Goal: Navigation & Orientation: Find specific page/section

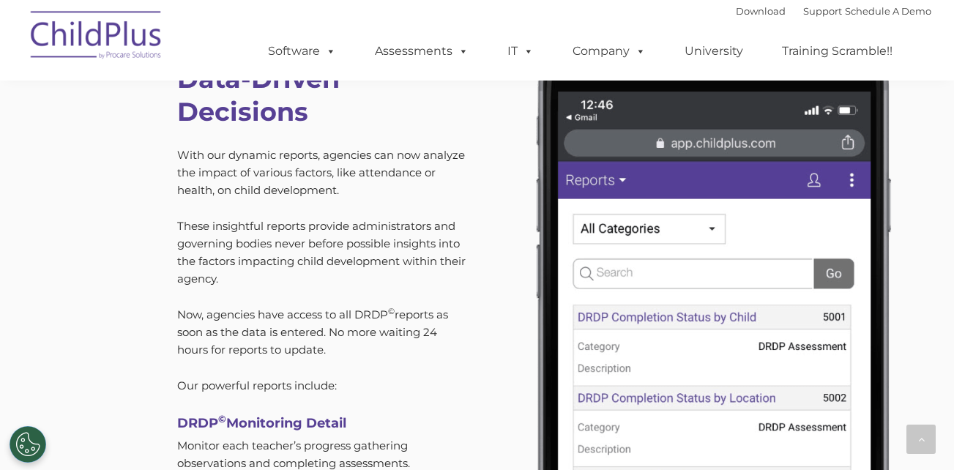
scroll to position [4200, 0]
click at [728, 370] on img at bounding box center [710, 387] width 444 height 750
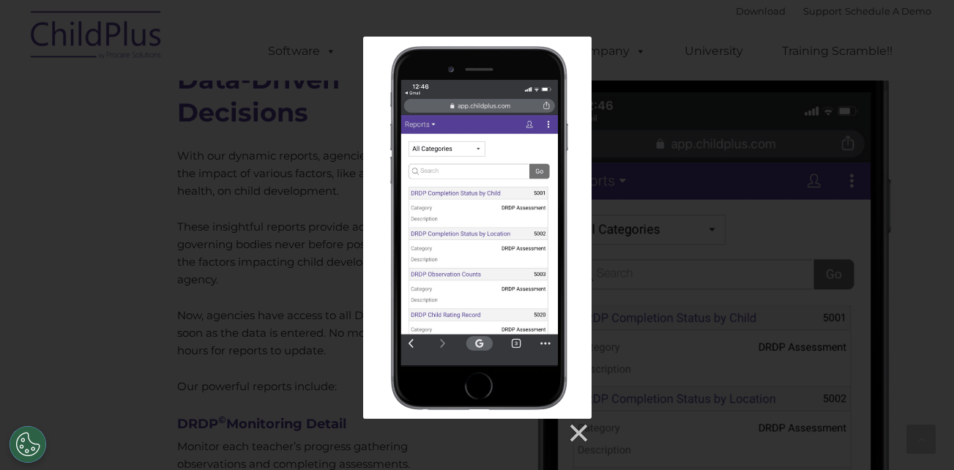
click at [696, 206] on div at bounding box center [477, 241] width 954 height 408
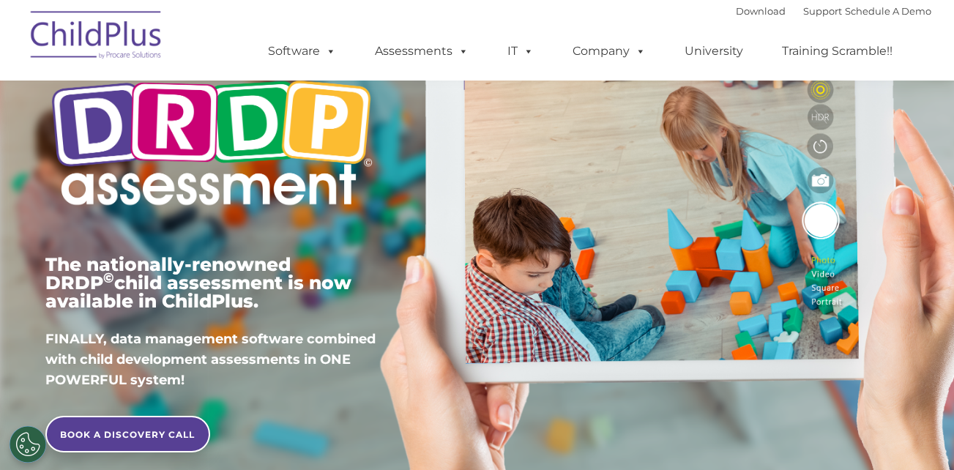
scroll to position [0, 0]
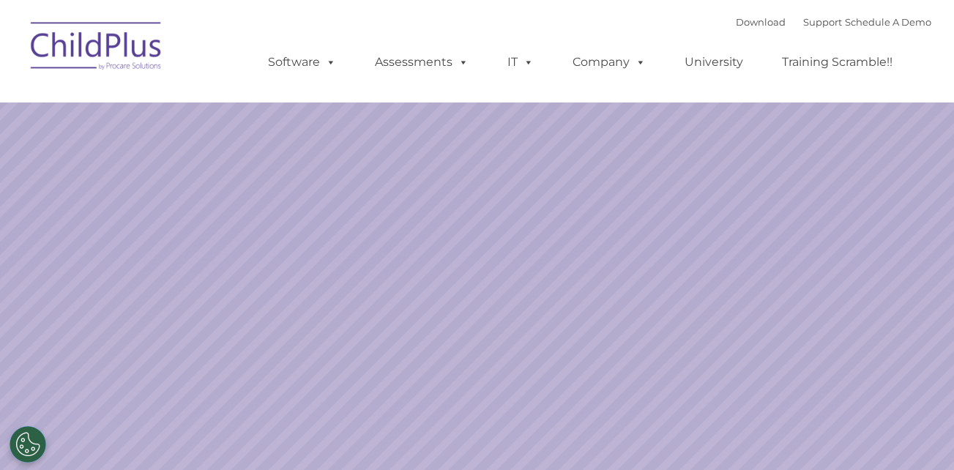
select select "MEDIUM"
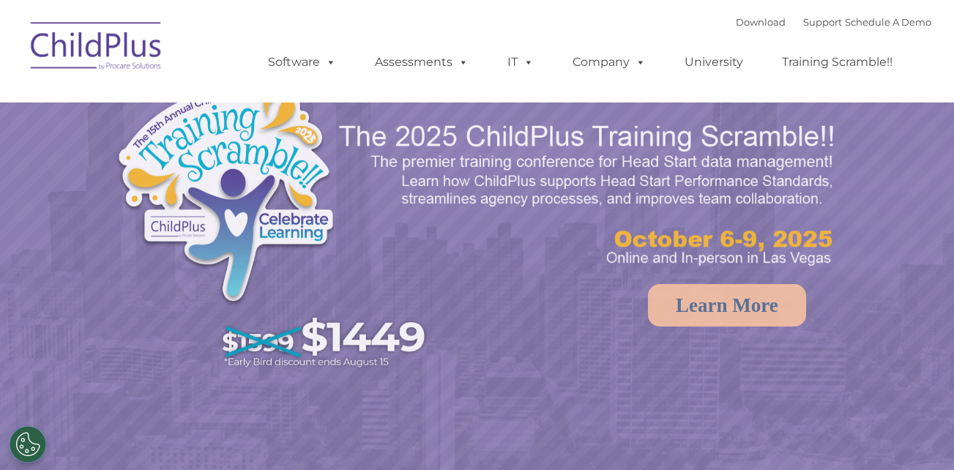
click at [126, 45] on img at bounding box center [96, 48] width 146 height 73
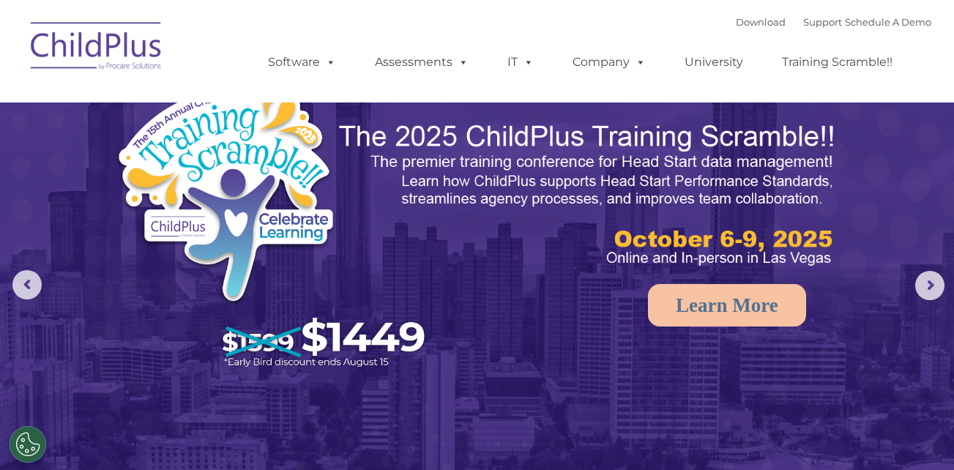
click at [126, 45] on img at bounding box center [96, 48] width 146 height 73
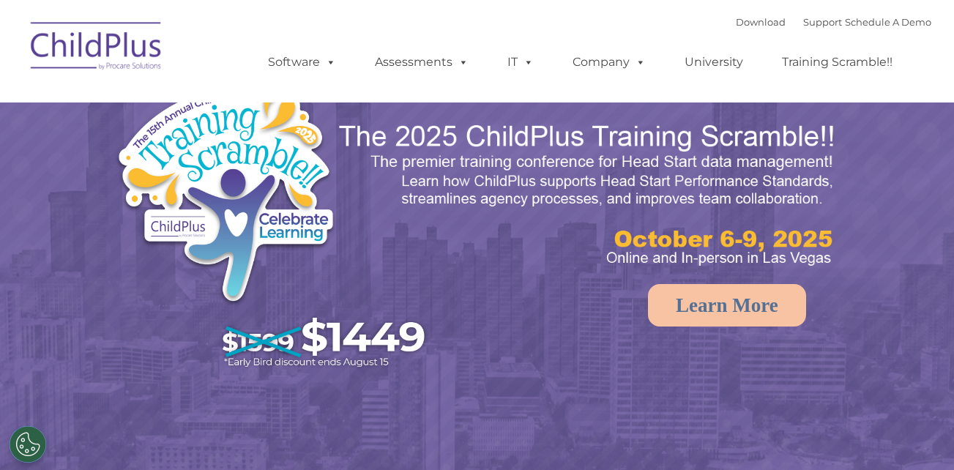
select select "MEDIUM"
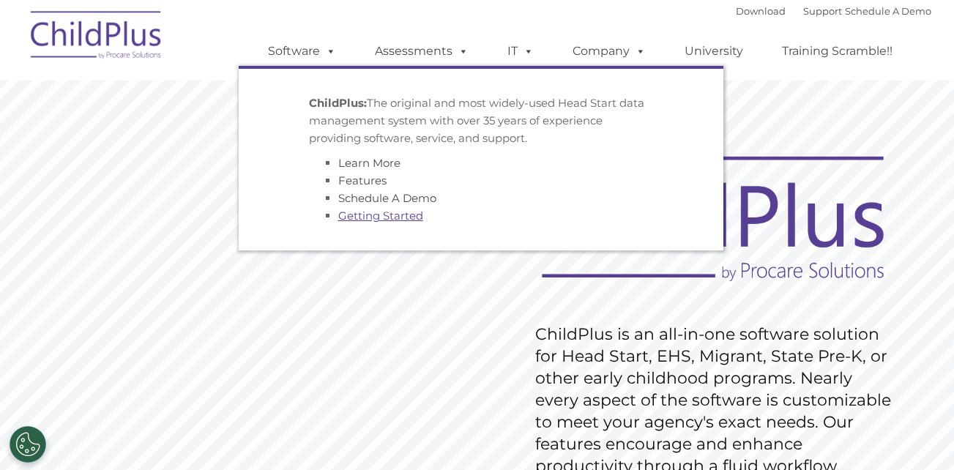
click at [409, 217] on link "Getting Started" at bounding box center [380, 216] width 85 height 14
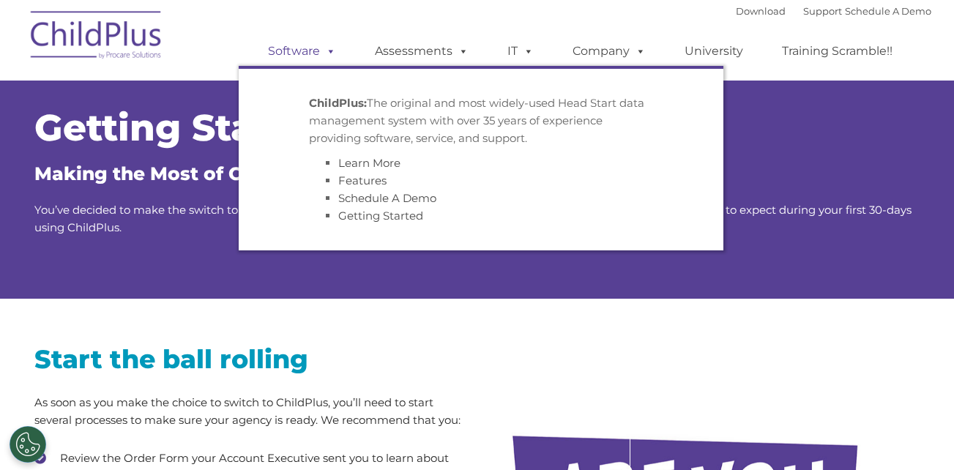
click at [314, 48] on link "Software" at bounding box center [301, 51] width 97 height 29
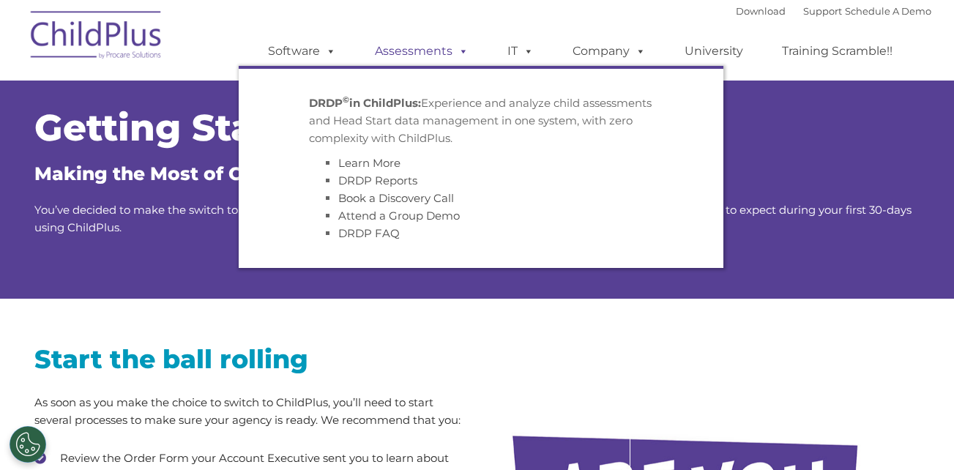
click at [393, 48] on link "Assessments" at bounding box center [421, 51] width 123 height 29
drag, startPoint x: 381, startPoint y: 188, endPoint x: 381, endPoint y: 176, distance: 12.4
click at [381, 176] on li "DRDP Reports" at bounding box center [495, 181] width 315 height 18
click at [381, 176] on link "DRDP Reports" at bounding box center [377, 181] width 79 height 14
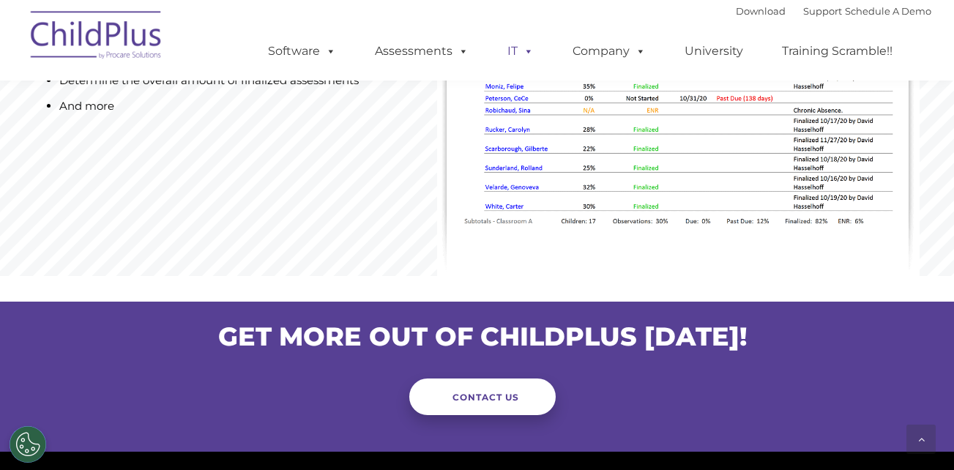
scroll to position [1215, 0]
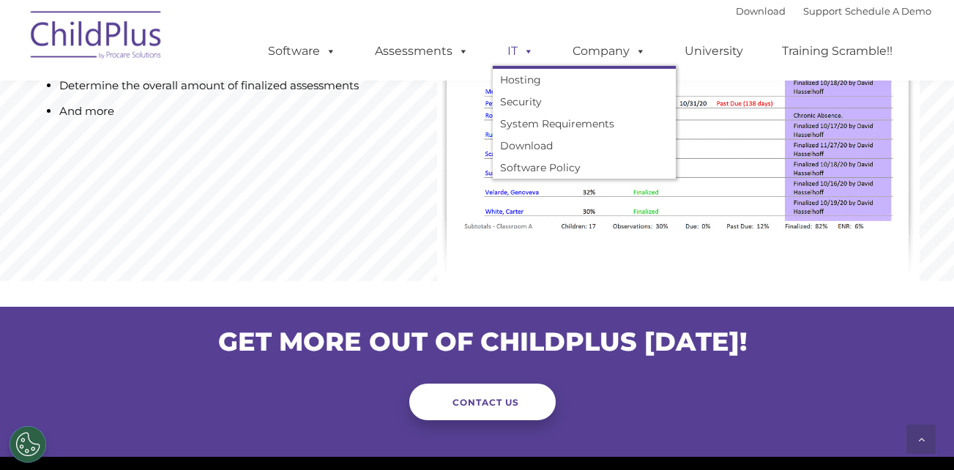
click at [524, 51] on span at bounding box center [526, 51] width 16 height 14
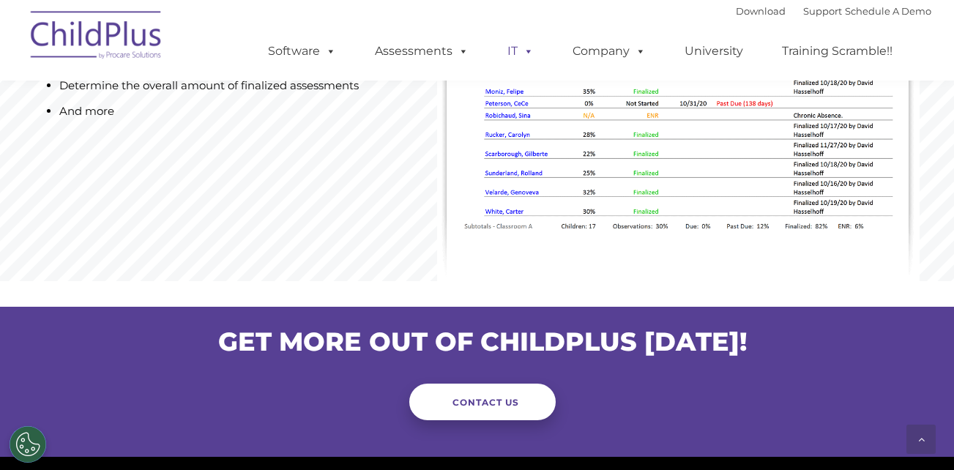
click at [524, 51] on span at bounding box center [526, 51] width 16 height 14
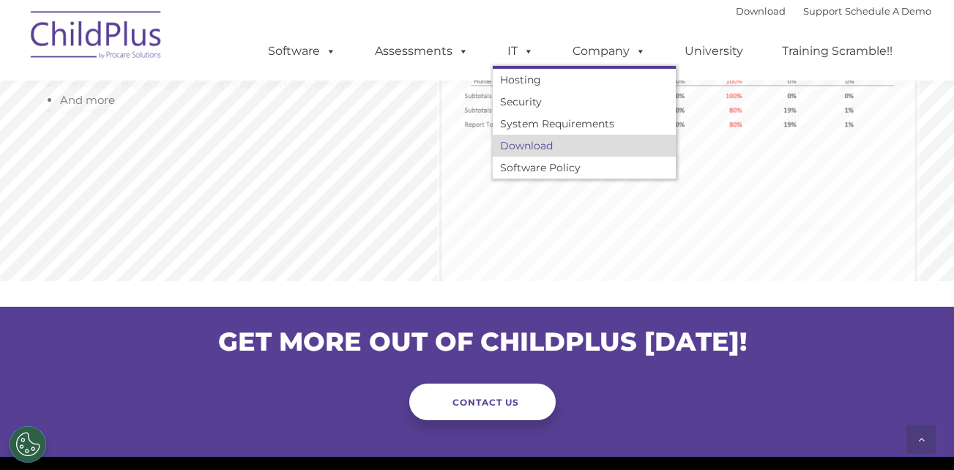
click at [518, 143] on link "Download" at bounding box center [584, 146] width 183 height 22
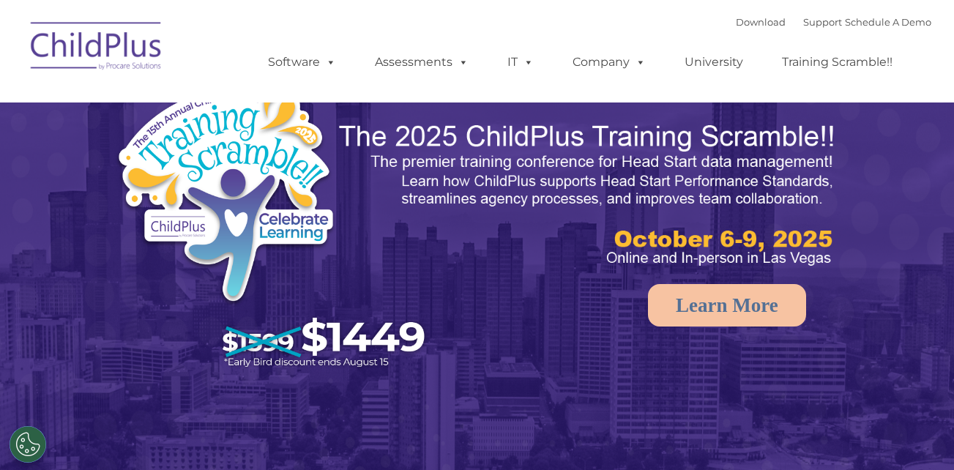
select select "MEDIUM"
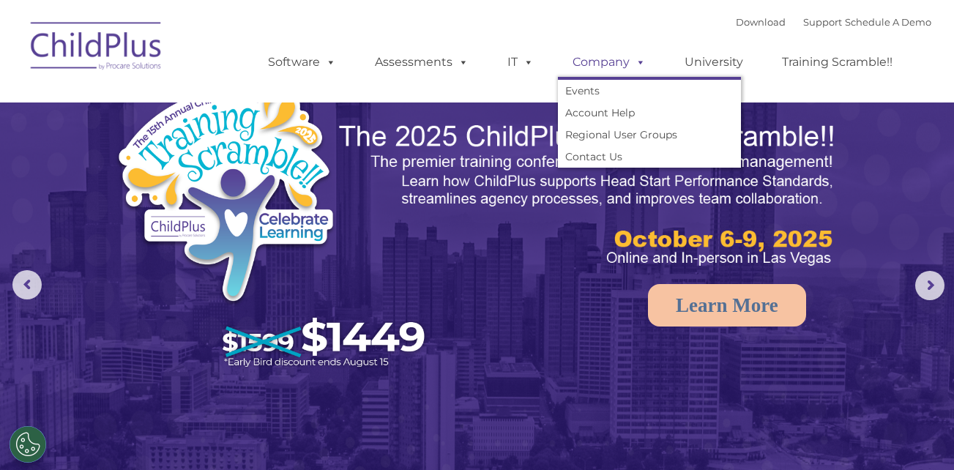
click at [638, 57] on span at bounding box center [638, 62] width 16 height 14
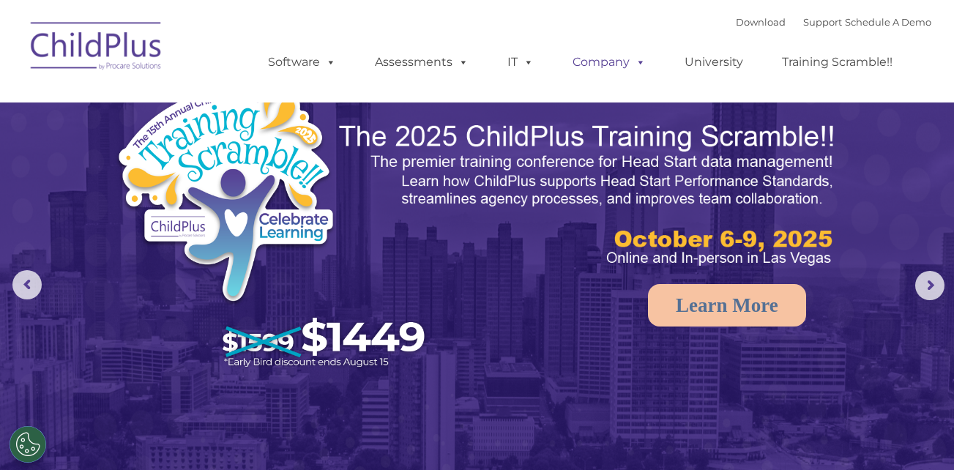
click at [638, 57] on span at bounding box center [638, 62] width 16 height 14
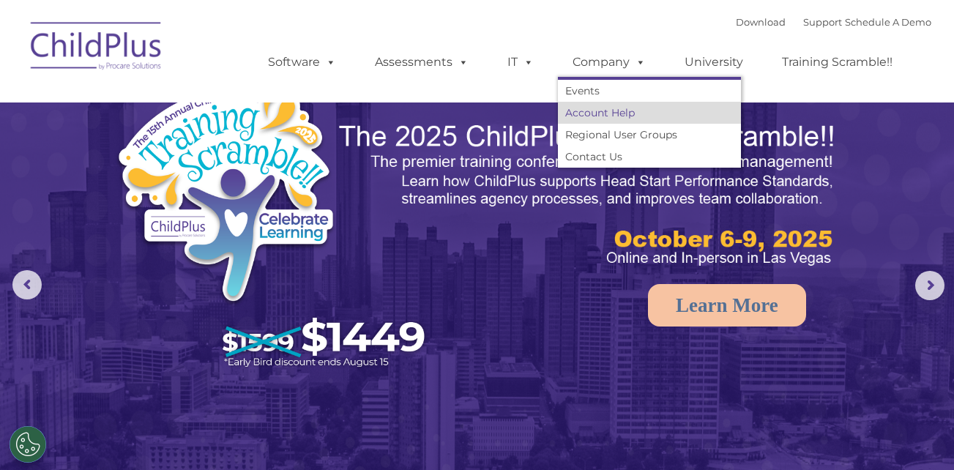
click at [615, 119] on link "Account Help" at bounding box center [649, 113] width 183 height 22
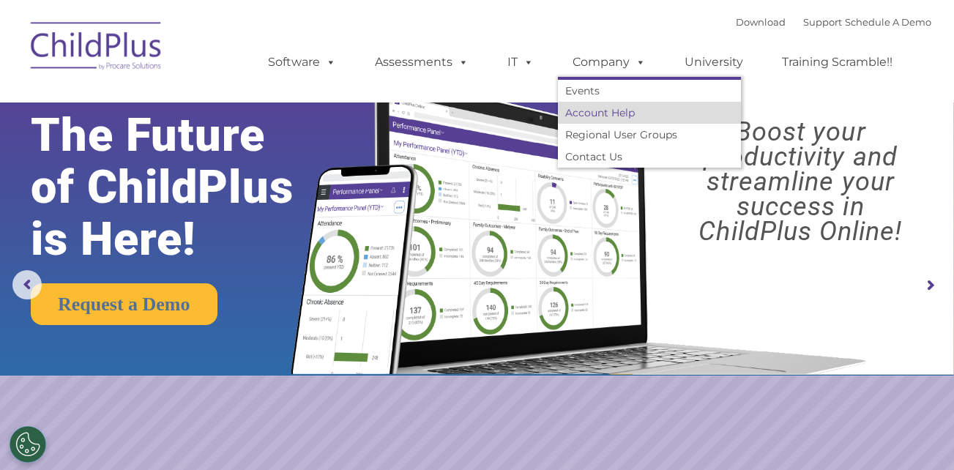
click at [603, 113] on link "Account Help" at bounding box center [649, 113] width 183 height 22
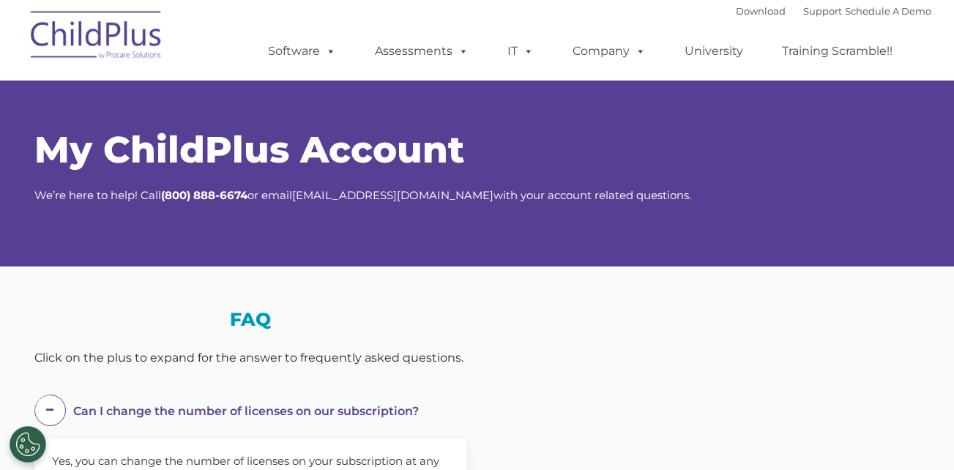
select select "MEDIUM"
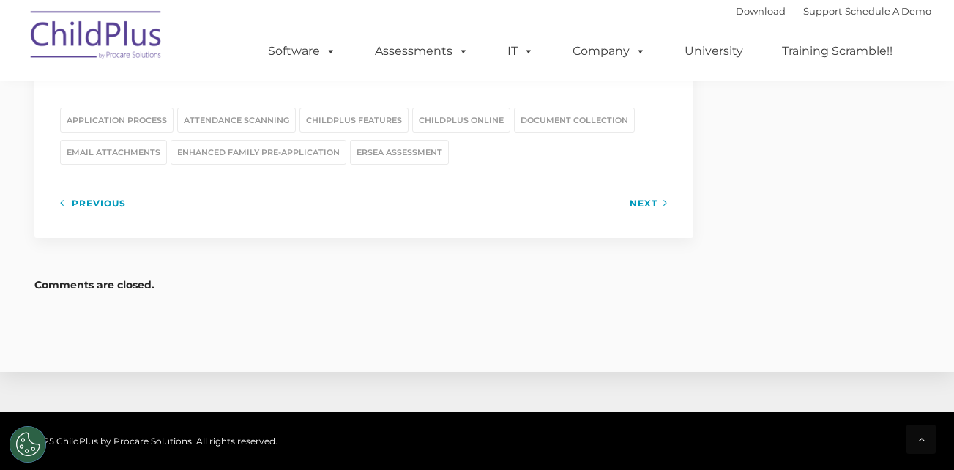
scroll to position [2030, 0]
click at [461, 107] on link "ChildPlus Online" at bounding box center [461, 119] width 98 height 25
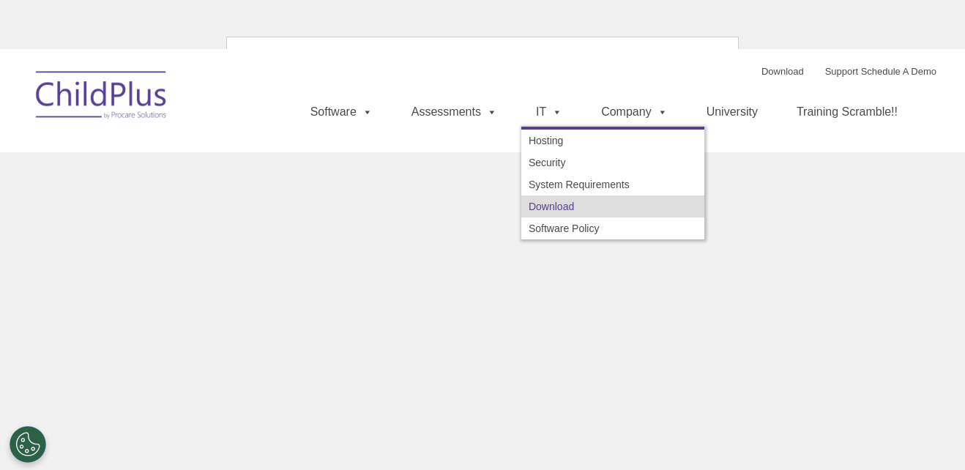
click at [555, 202] on link "Download" at bounding box center [612, 206] width 183 height 22
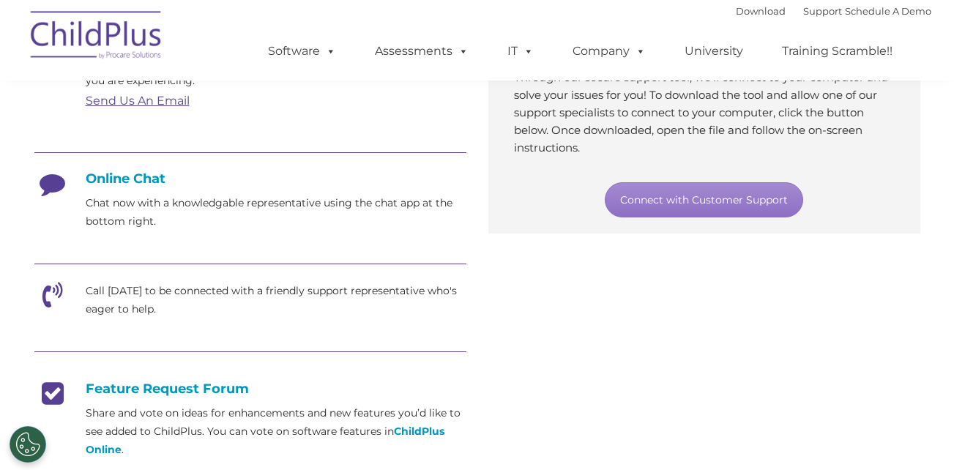
scroll to position [321, 0]
